Goal: Navigation & Orientation: Find specific page/section

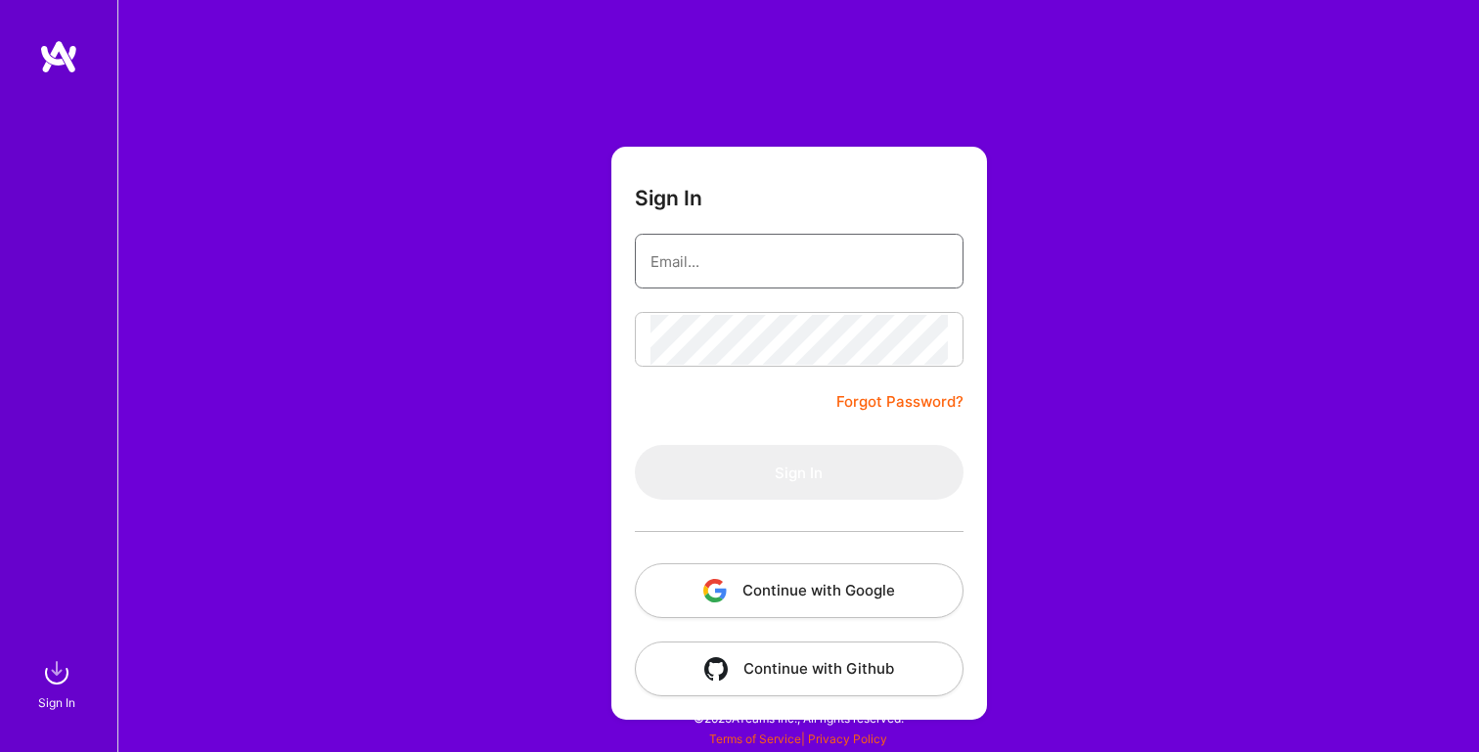
type input "[PERSON_NAME][EMAIL_ADDRESS][PERSON_NAME][DOMAIN_NAME]"
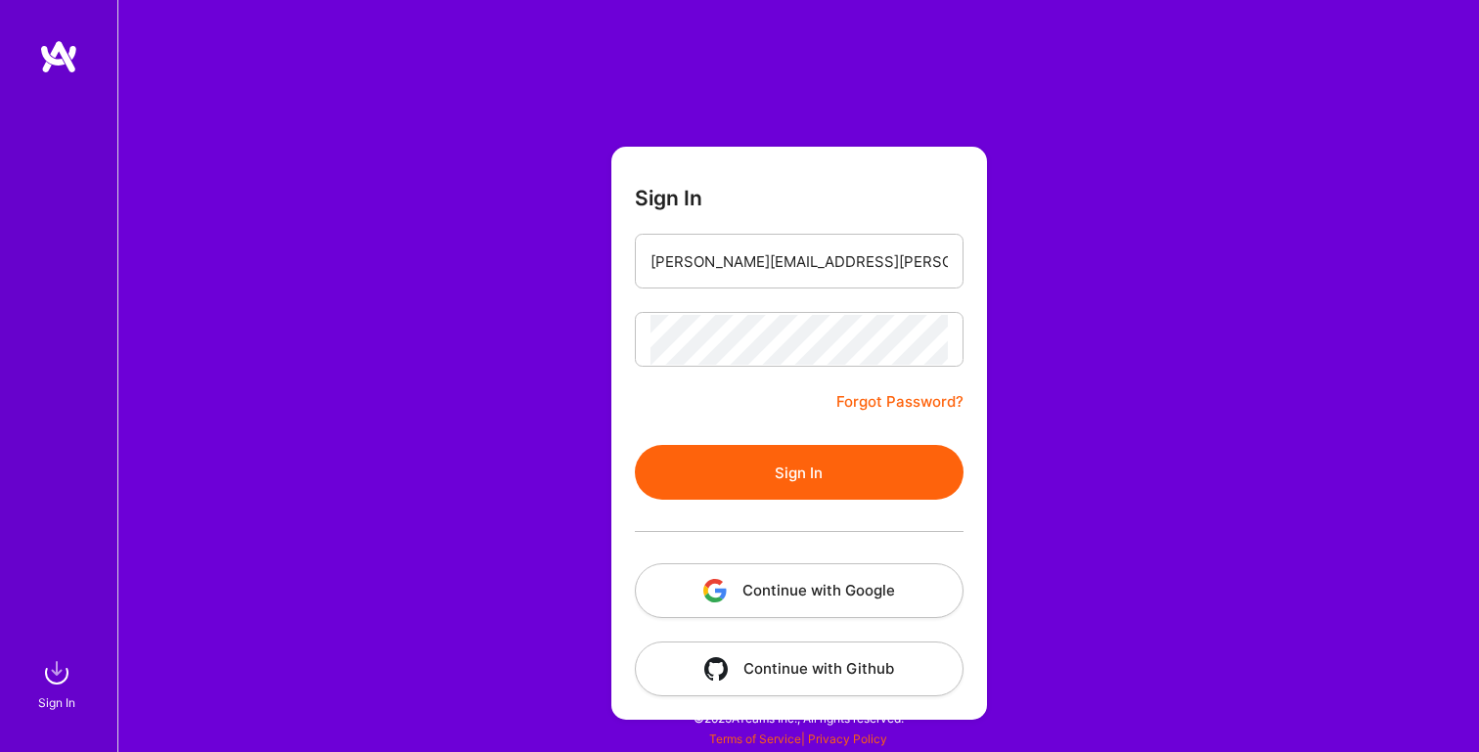
click at [740, 496] on button "Sign In" at bounding box center [799, 472] width 329 height 55
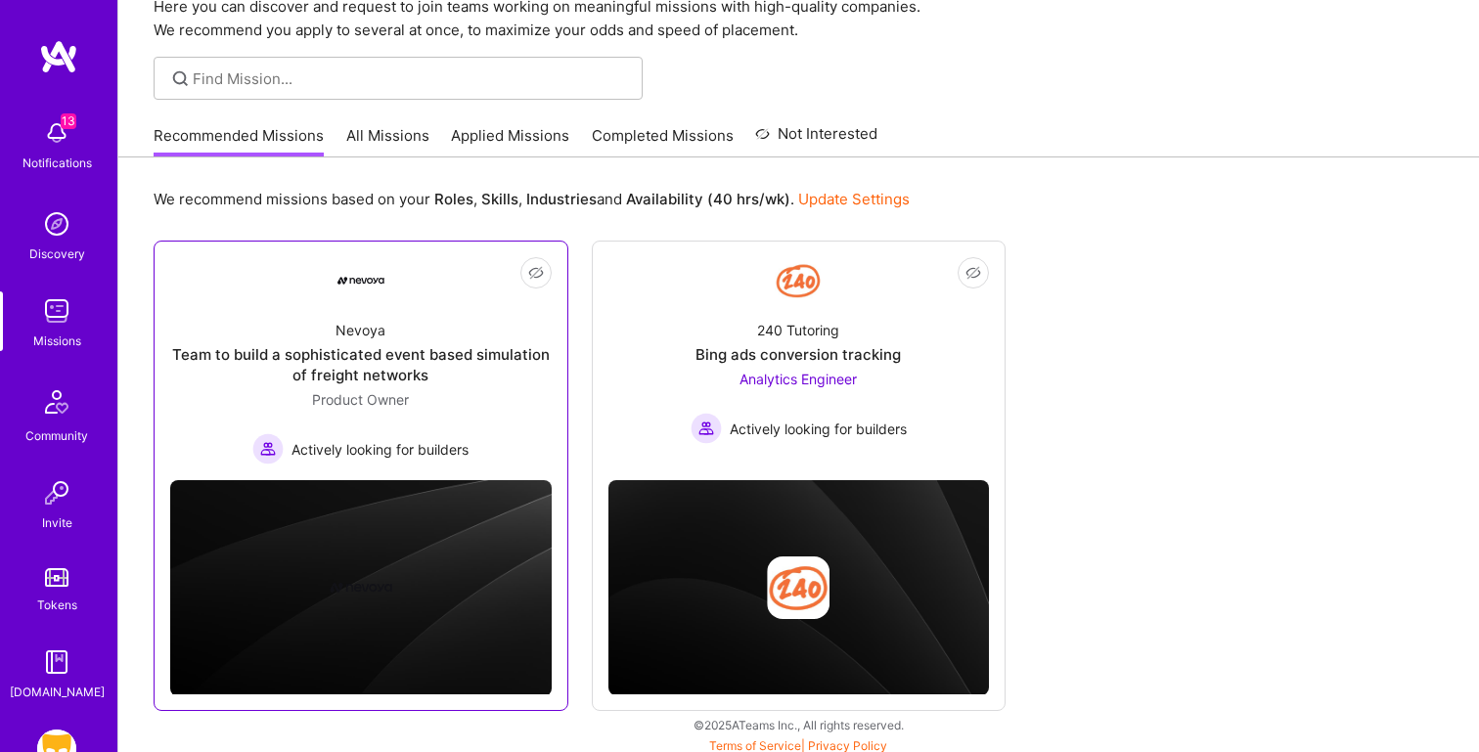
scroll to position [96, 0]
